Goal: Use online tool/utility: Utilize a website feature to perform a specific function

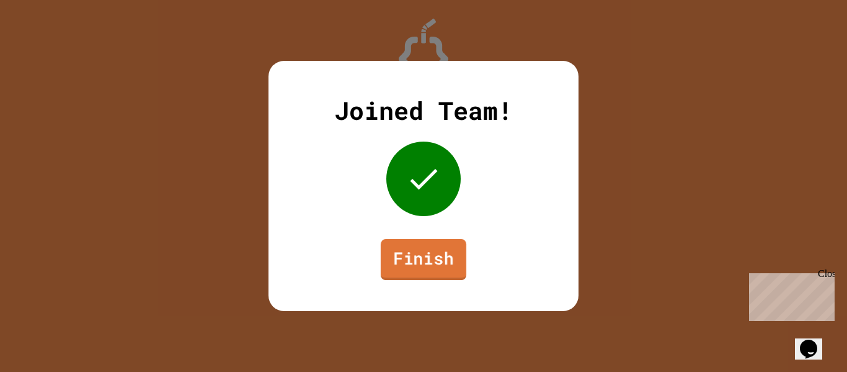
click at [410, 258] on link "Finish" at bounding box center [424, 259] width 86 height 41
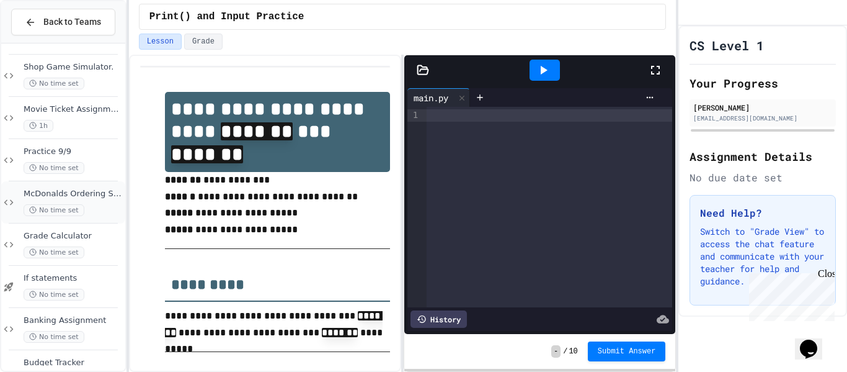
scroll to position [112, 0]
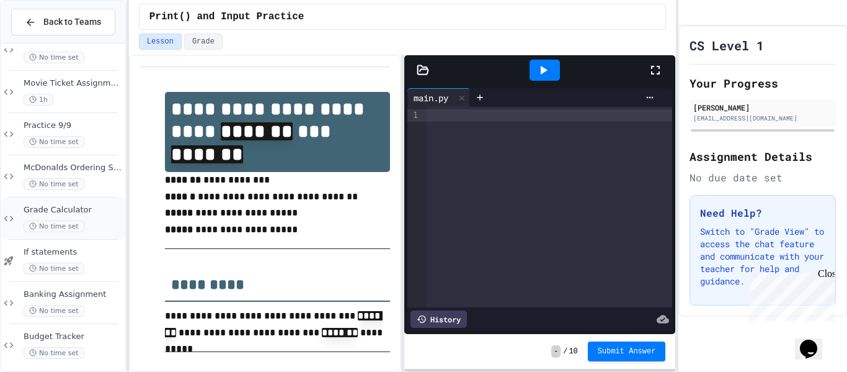
click at [90, 214] on span "Grade Calculator" at bounding box center [73, 210] width 99 height 11
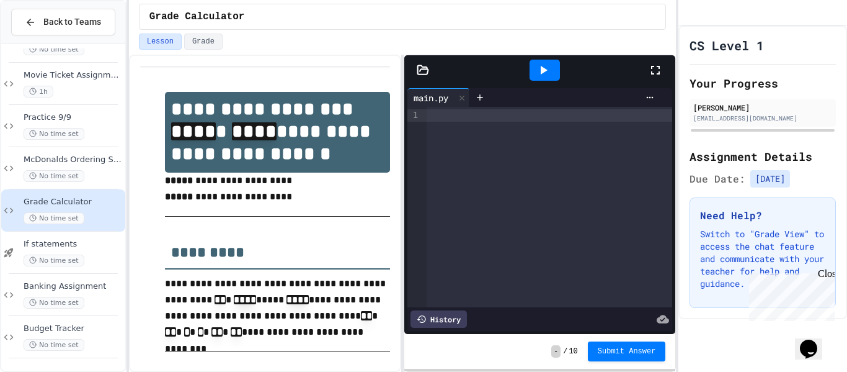
click at [86, 228] on div "Grade Calculator No time set" at bounding box center [63, 210] width 124 height 42
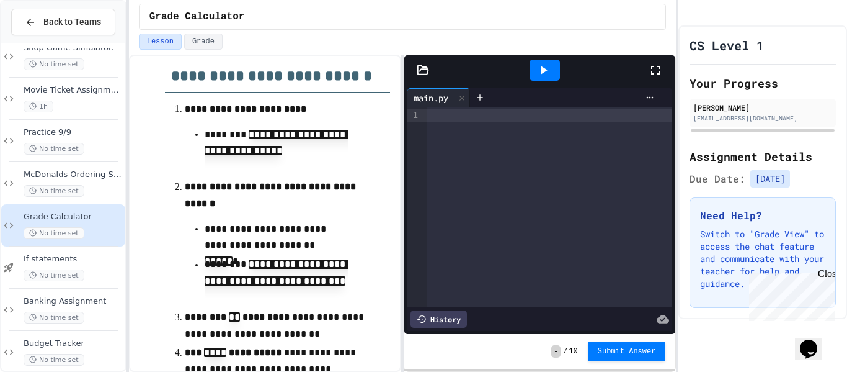
scroll to position [324, 0]
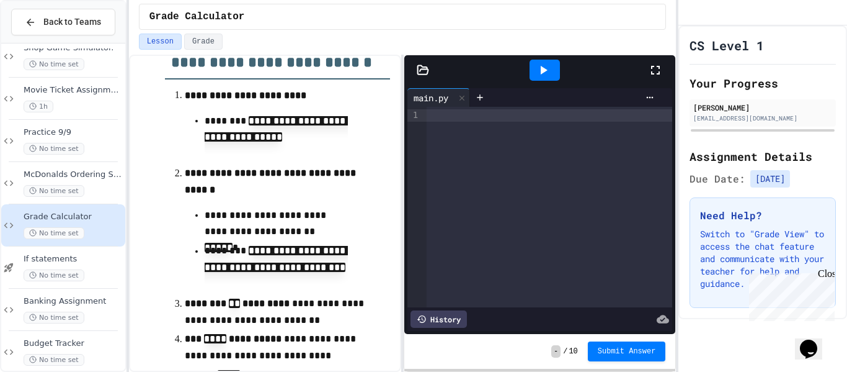
click at [449, 118] on div at bounding box center [550, 115] width 246 height 12
click at [482, 120] on div "**** *" at bounding box center [550, 115] width 246 height 12
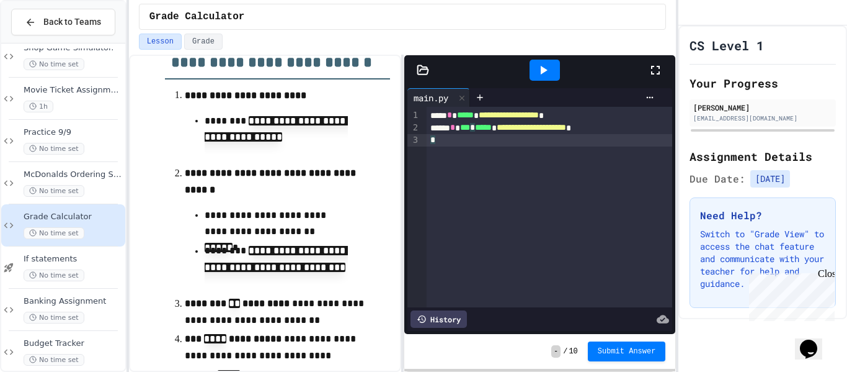
click at [444, 141] on div "*" at bounding box center [550, 140] width 246 height 12
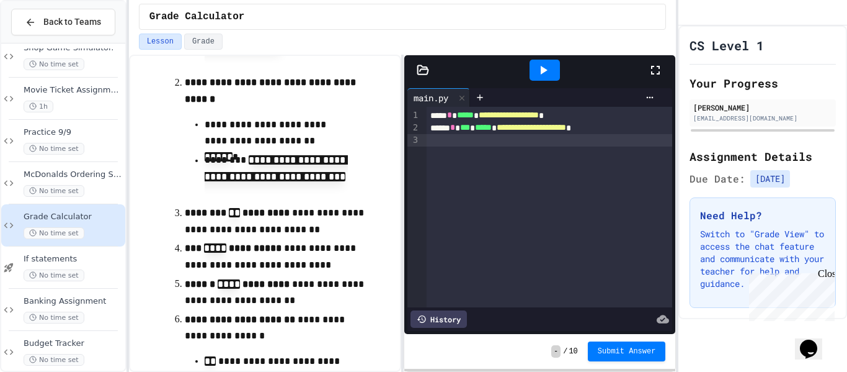
scroll to position [413, 0]
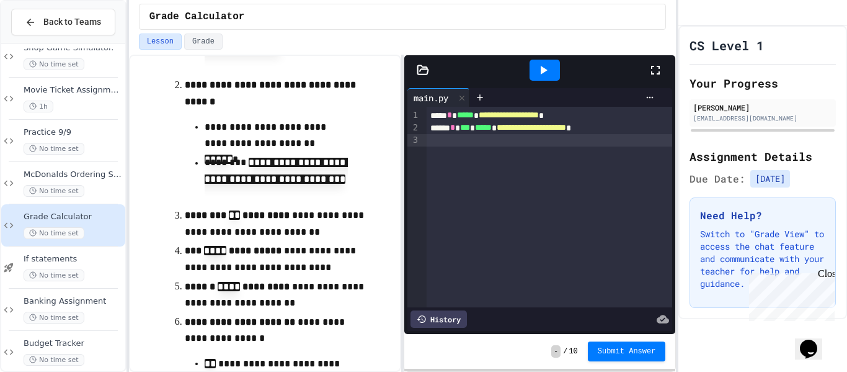
click at [282, 240] on p "**********" at bounding box center [277, 223] width 185 height 33
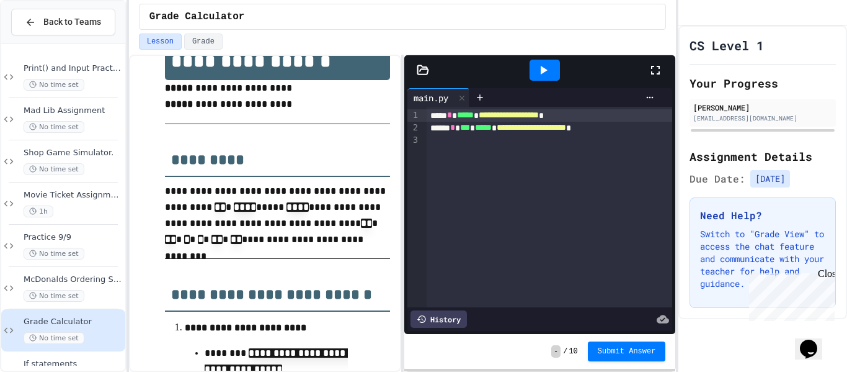
scroll to position [0, 0]
